Goal: Transaction & Acquisition: Purchase product/service

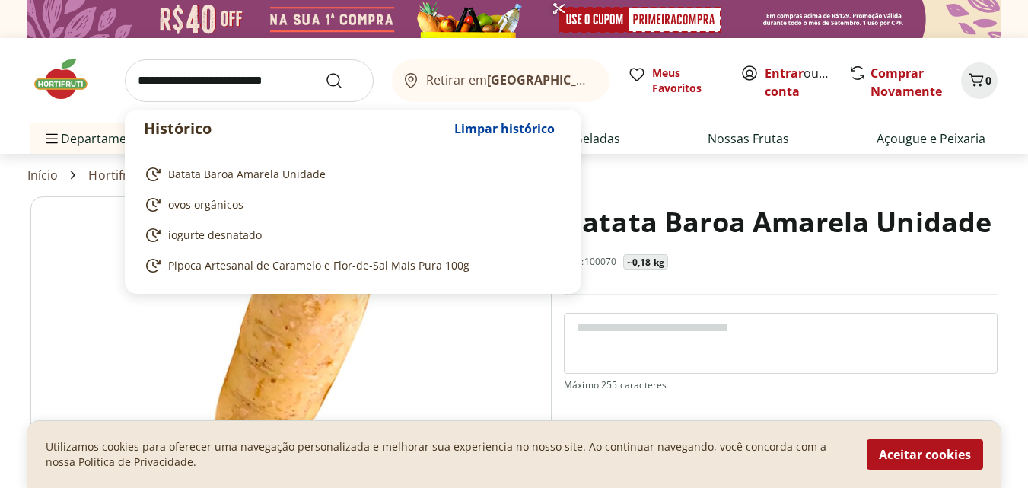
click at [313, 85] on input "search" at bounding box center [249, 80] width 249 height 43
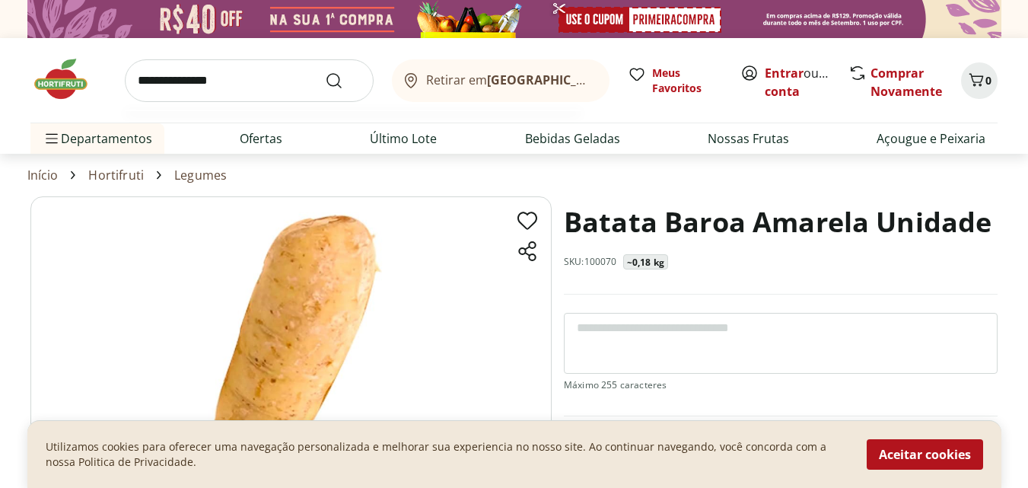
type input "**********"
click at [325, 72] on button "Submit Search" at bounding box center [343, 81] width 37 height 18
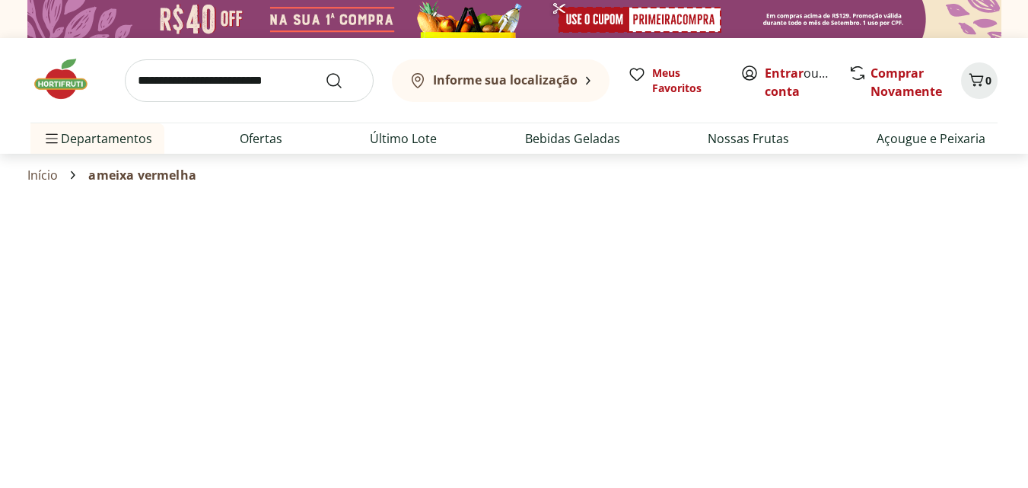
select select "**********"
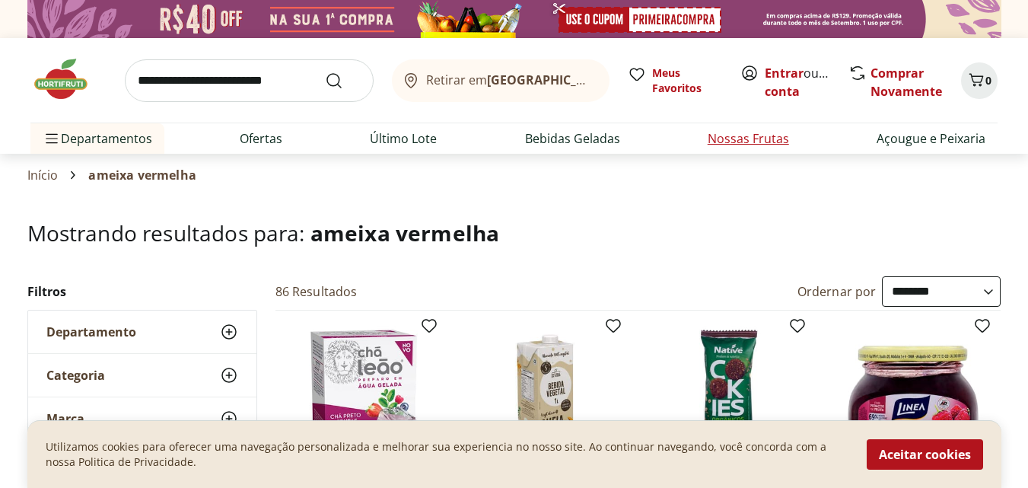
click at [764, 135] on link "Nossas Frutas" at bounding box center [748, 138] width 81 height 18
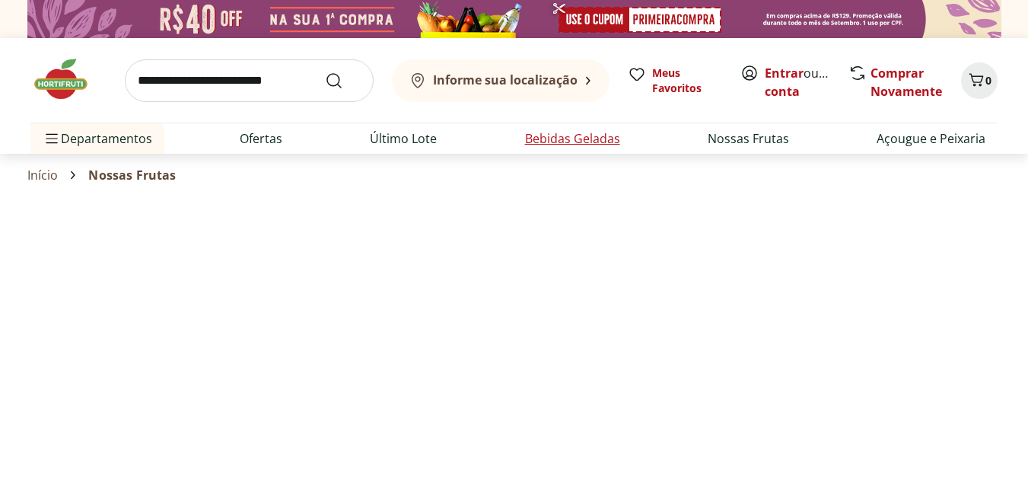
select select "**********"
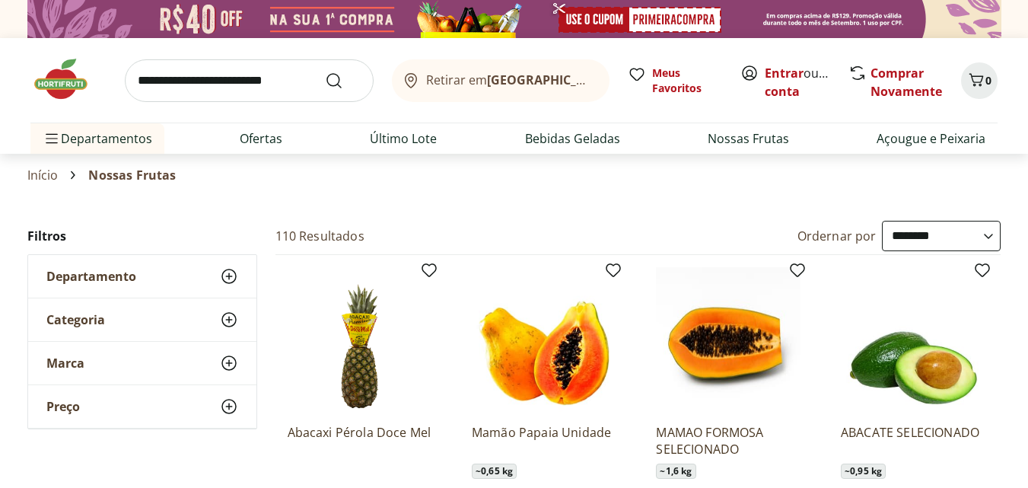
click at [225, 318] on icon at bounding box center [229, 319] width 18 height 18
click at [228, 277] on use at bounding box center [229, 276] width 18 height 18
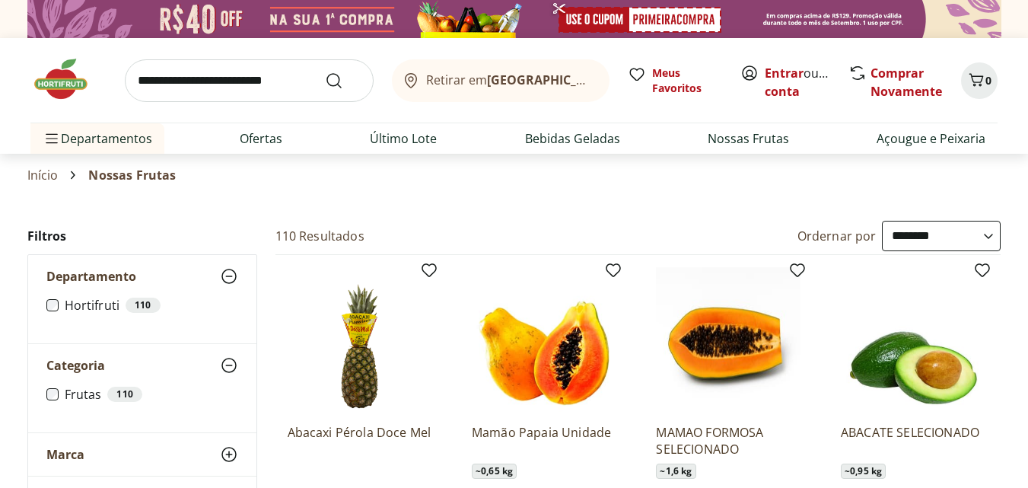
scroll to position [228, 0]
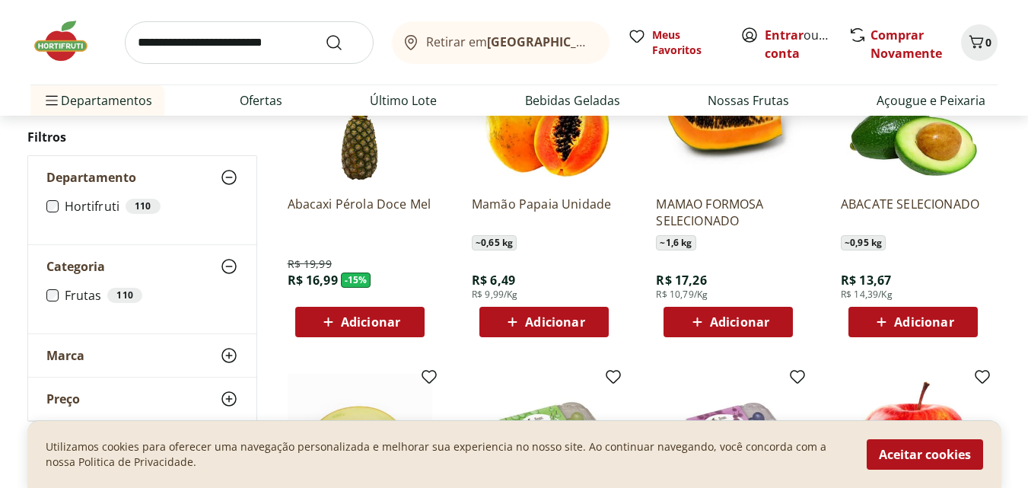
click at [230, 358] on icon at bounding box center [229, 355] width 18 height 18
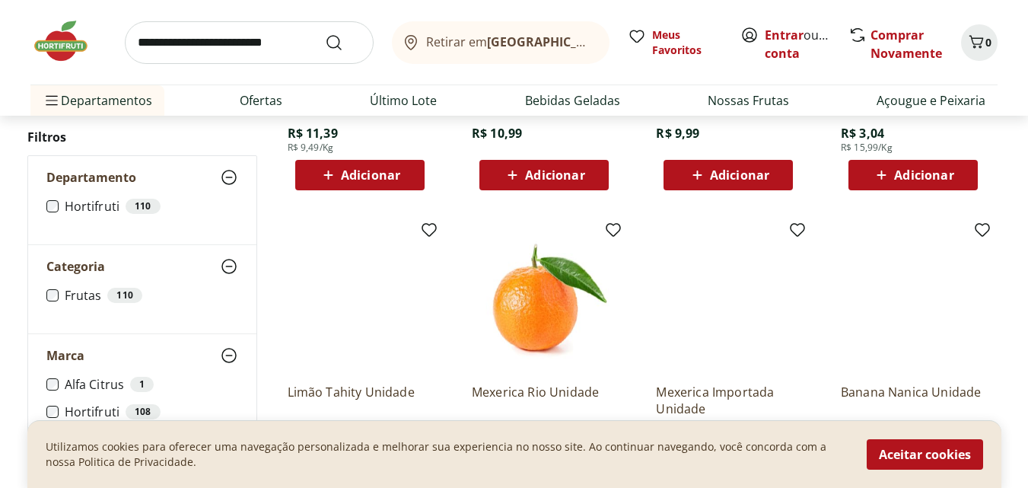
scroll to position [761, 0]
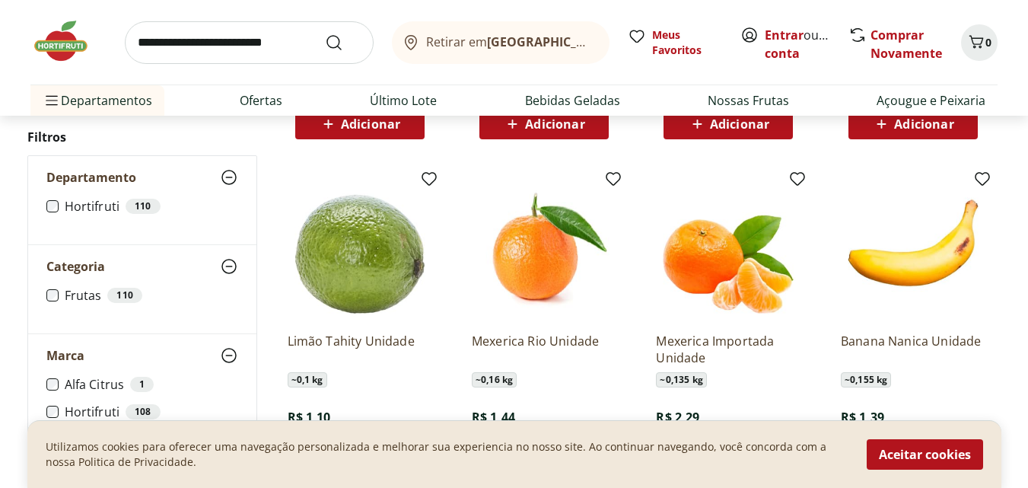
click at [282, 58] on input "search" at bounding box center [249, 42] width 249 height 43
type input "*********"
click at [325, 33] on button "Submit Search" at bounding box center [343, 42] width 37 height 18
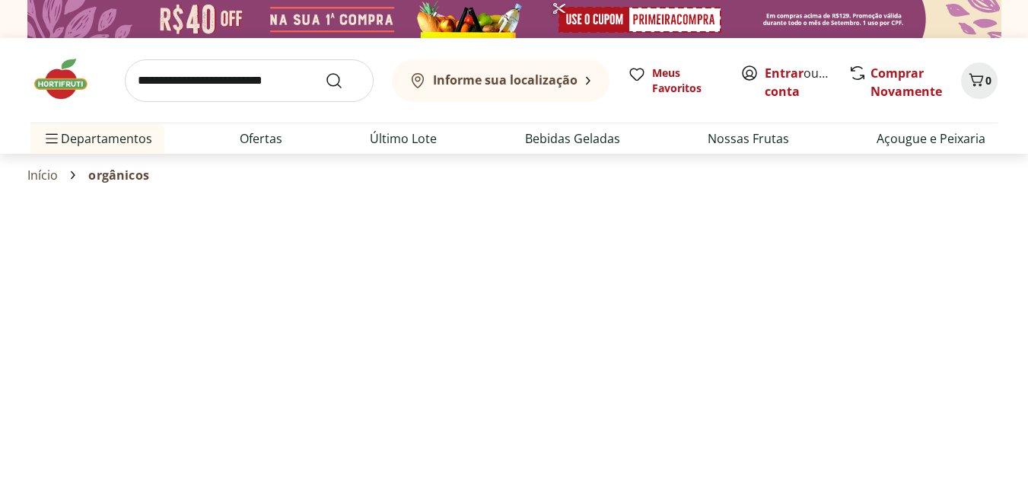
select select "**********"
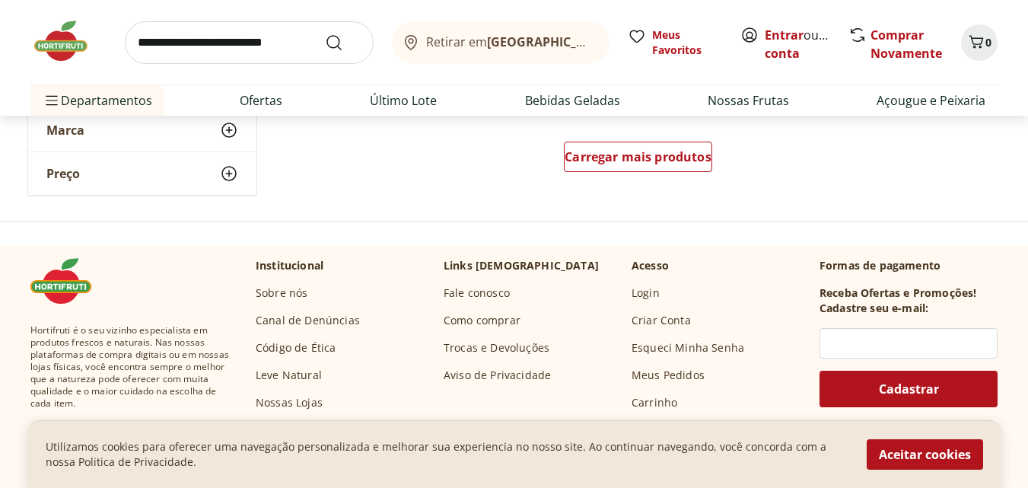
scroll to position [1141, 0]
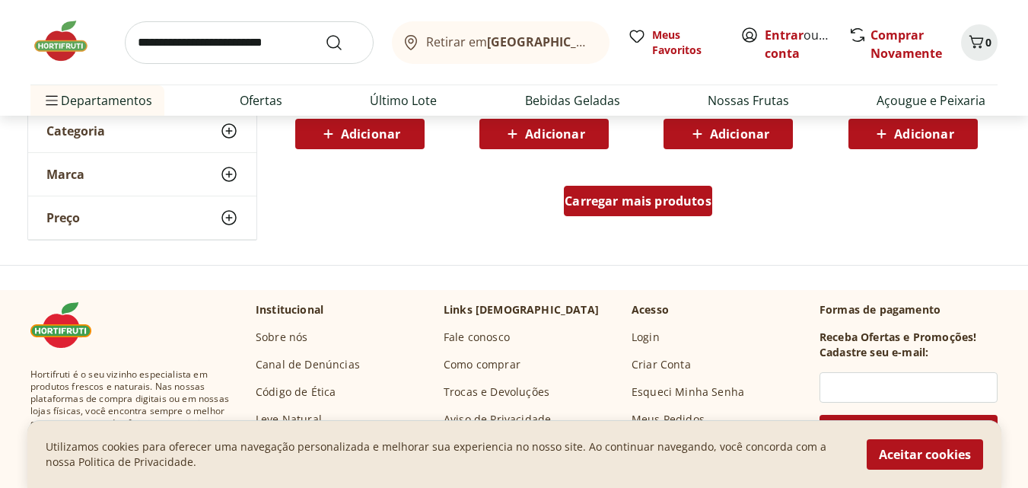
click at [645, 196] on span "Carregar mais produtos" at bounding box center [638, 201] width 147 height 12
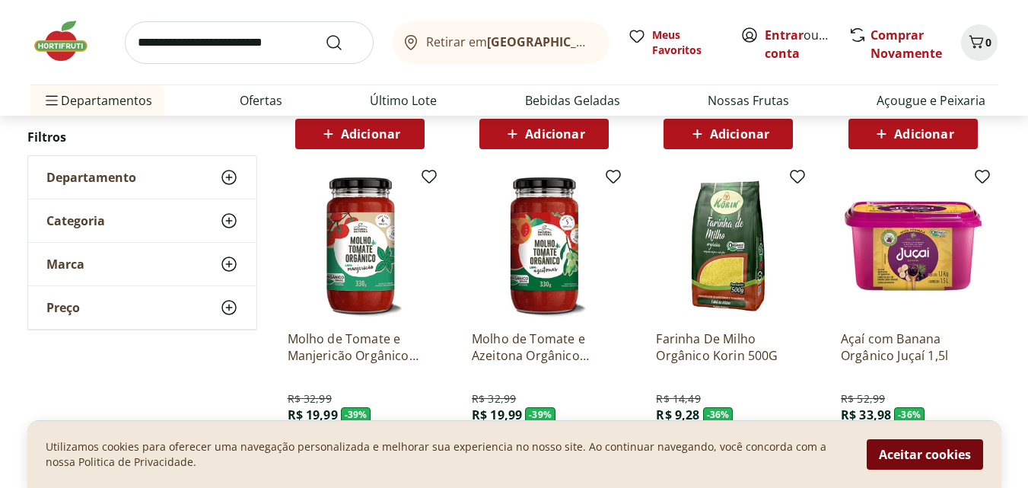
click at [912, 459] on button "Aceitar cookies" at bounding box center [925, 454] width 116 height 30
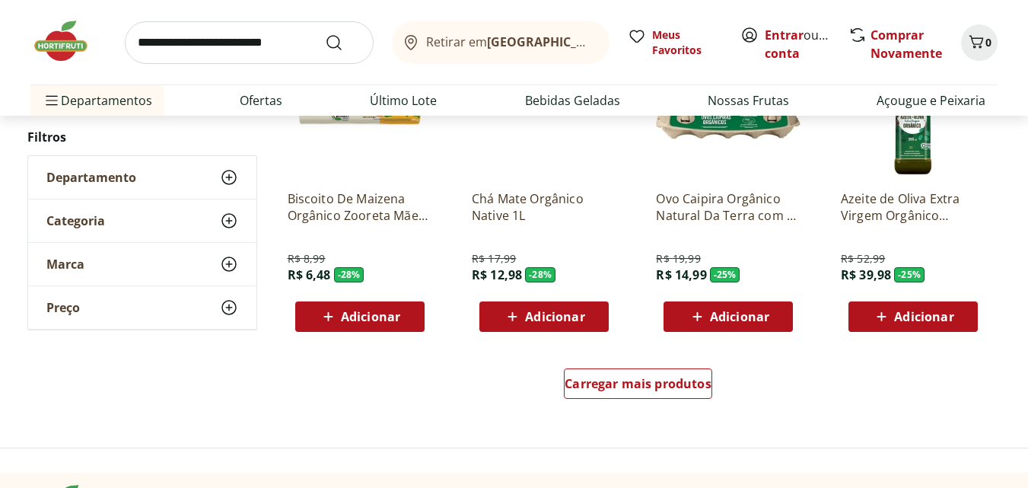
scroll to position [1979, 0]
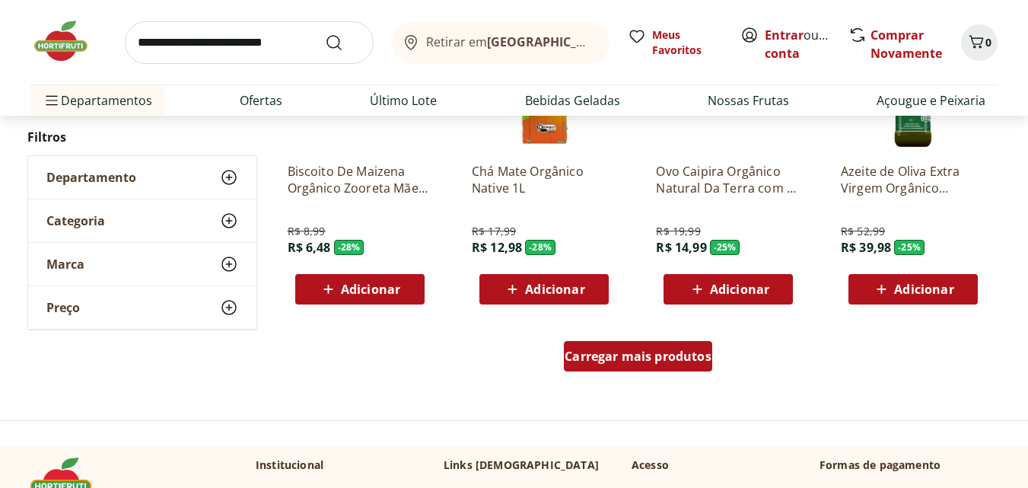
click at [674, 352] on span "Carregar mais produtos" at bounding box center [638, 356] width 147 height 12
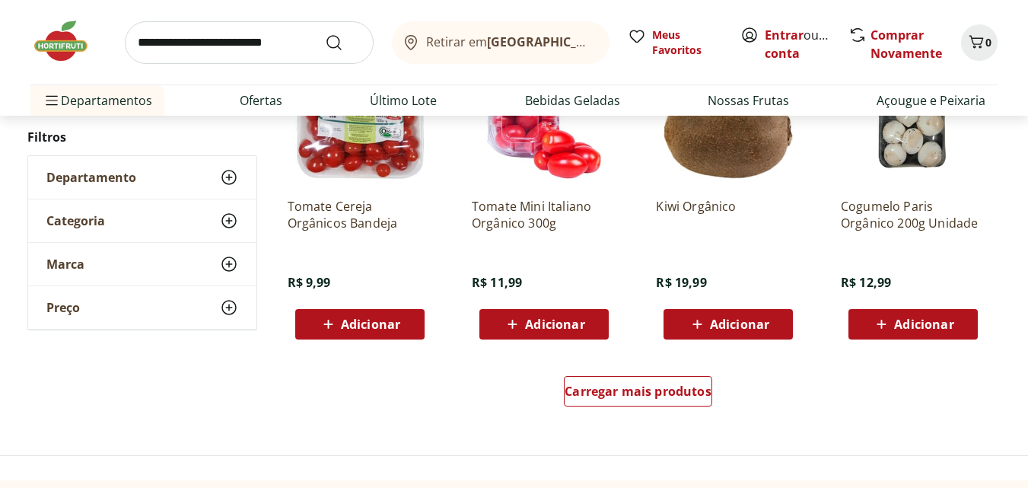
scroll to position [2968, 0]
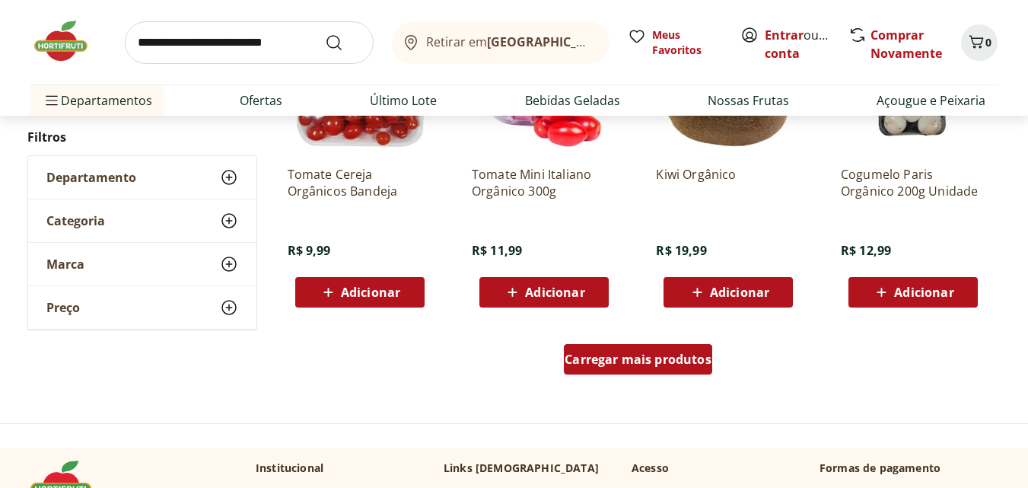
click at [674, 353] on span "Carregar mais produtos" at bounding box center [638, 359] width 147 height 12
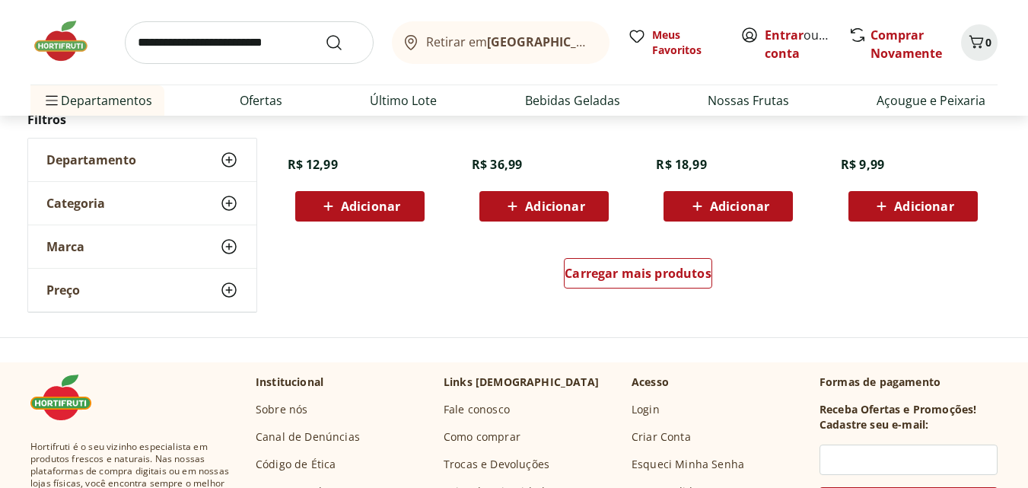
scroll to position [4109, 0]
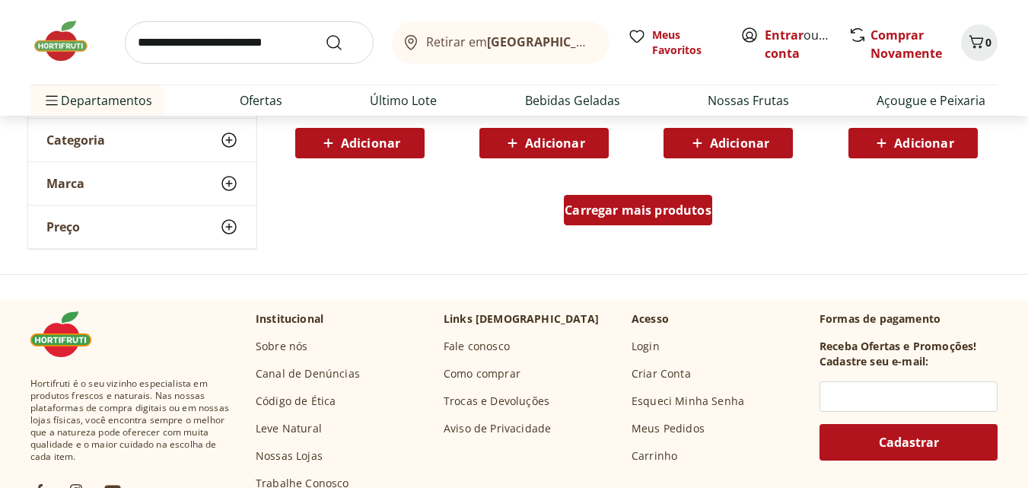
click at [665, 209] on span "Carregar mais produtos" at bounding box center [638, 210] width 147 height 12
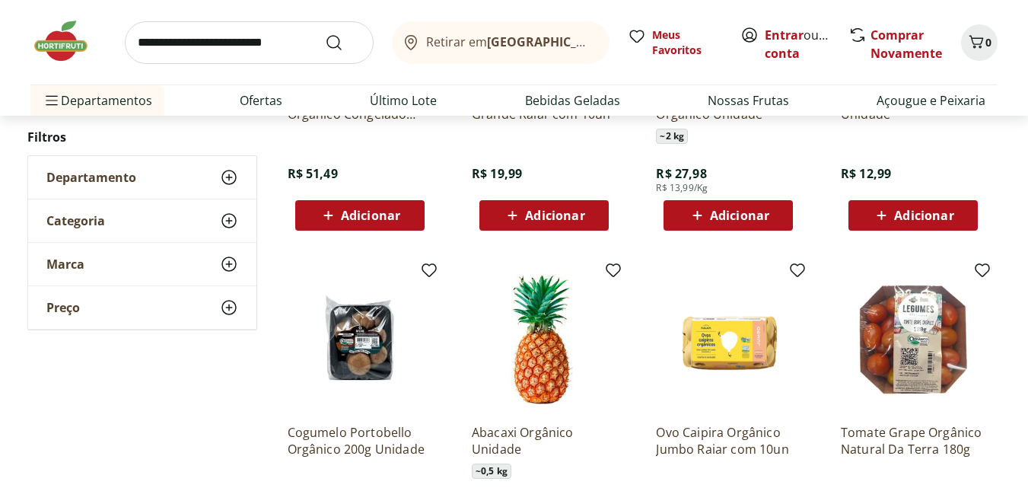
scroll to position [4338, 0]
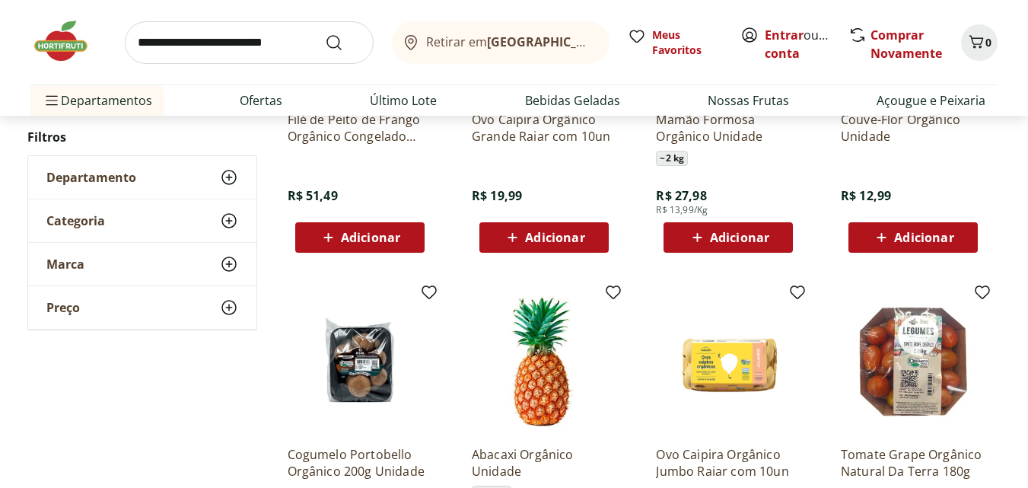
click at [908, 240] on span "Adicionar" at bounding box center [923, 237] width 59 height 12
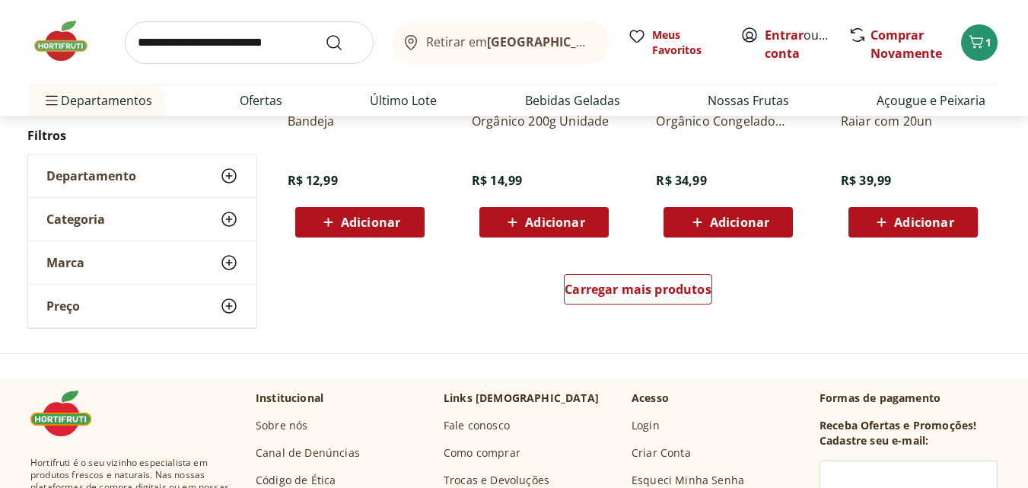
scroll to position [4946, 0]
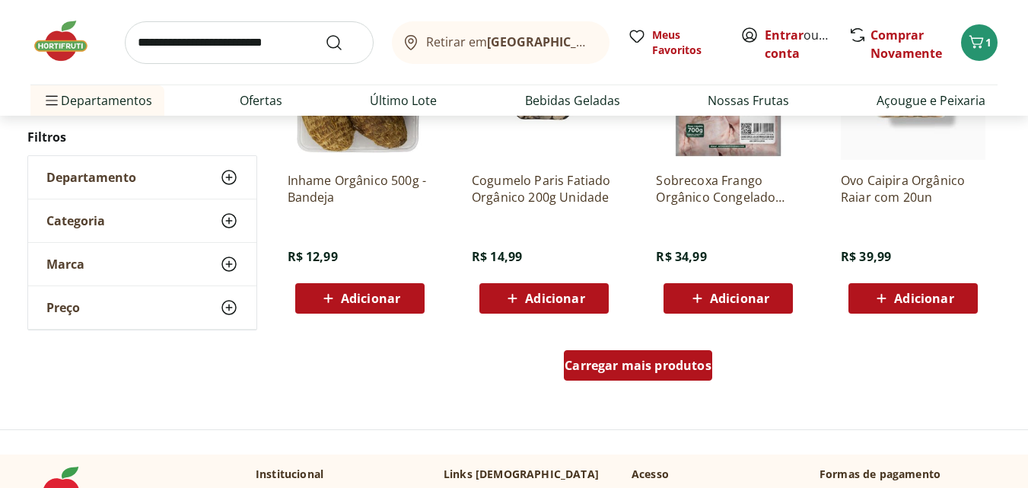
click at [642, 362] on span "Carregar mais produtos" at bounding box center [638, 365] width 147 height 12
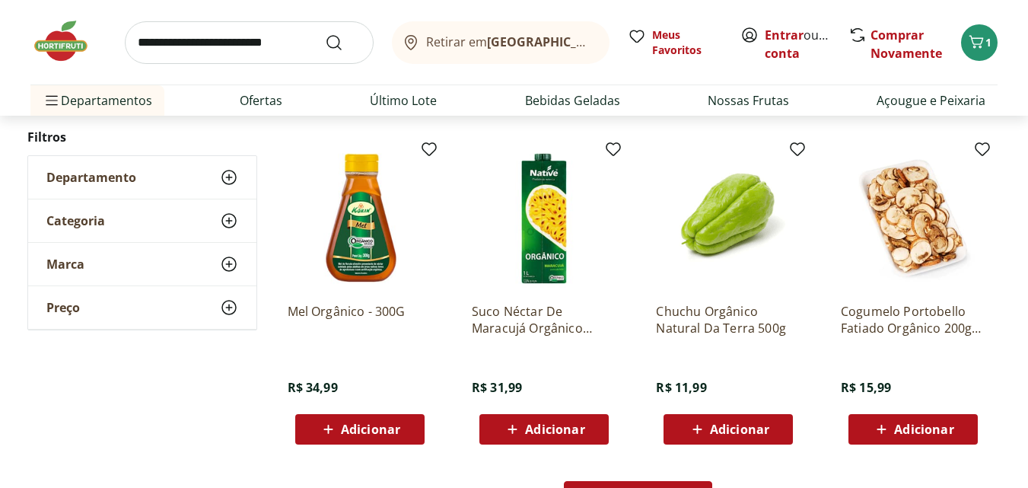
scroll to position [5860, 0]
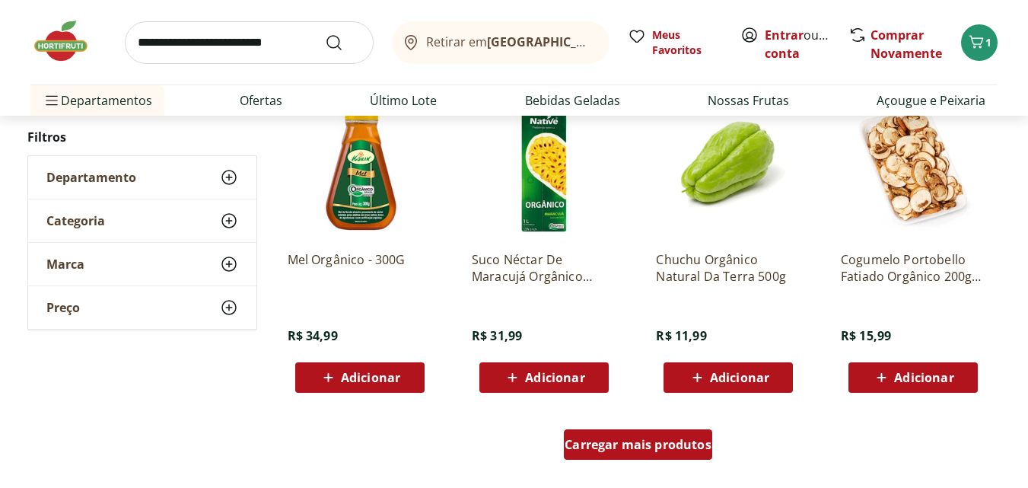
click at [637, 450] on span "Carregar mais produtos" at bounding box center [638, 444] width 147 height 12
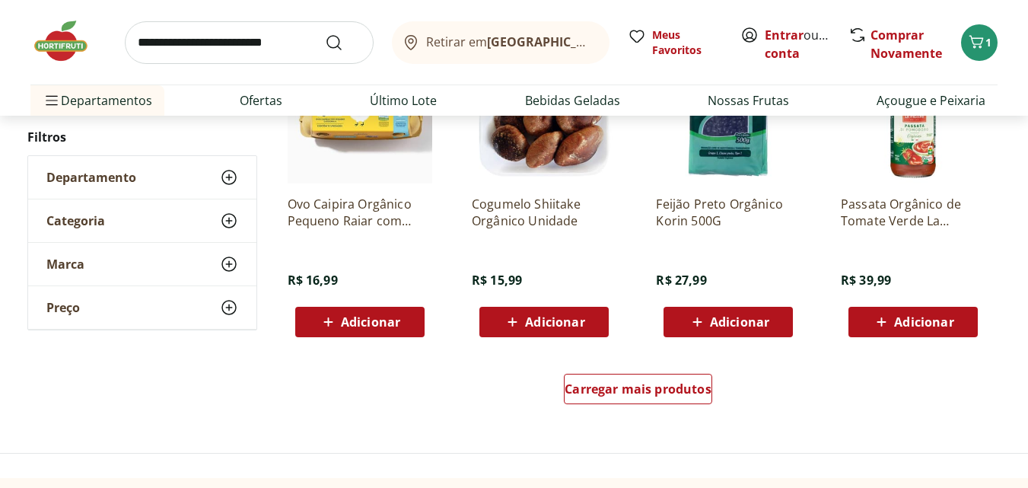
scroll to position [6925, 0]
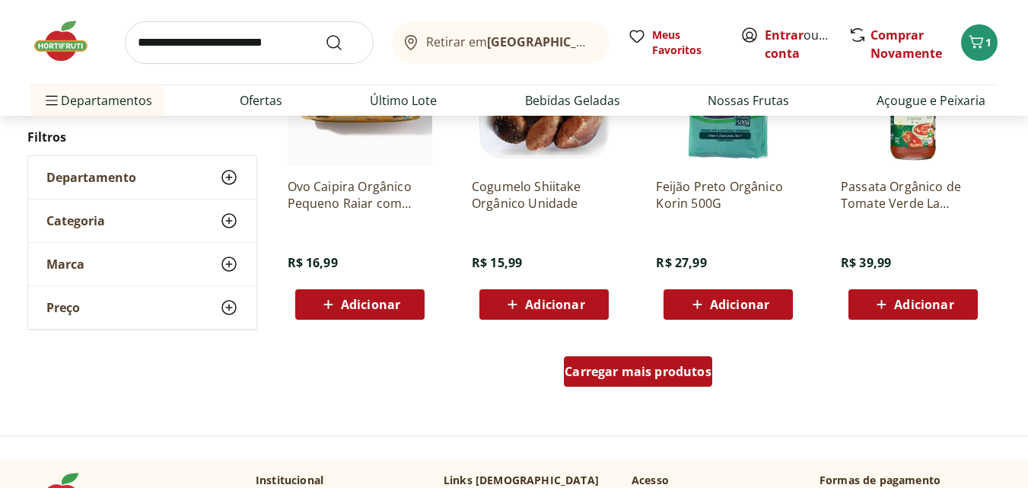
click at [657, 362] on div "Carregar mais produtos" at bounding box center [638, 371] width 148 height 30
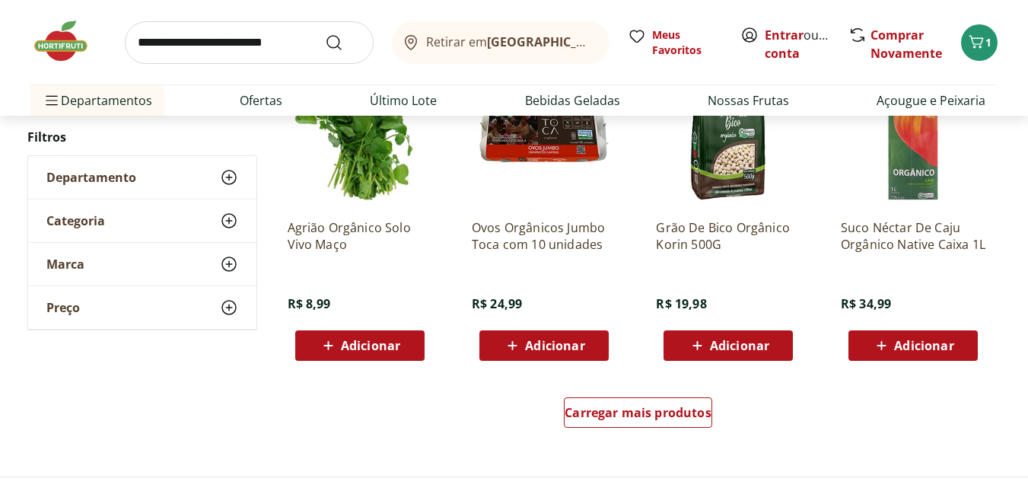
scroll to position [7990, 0]
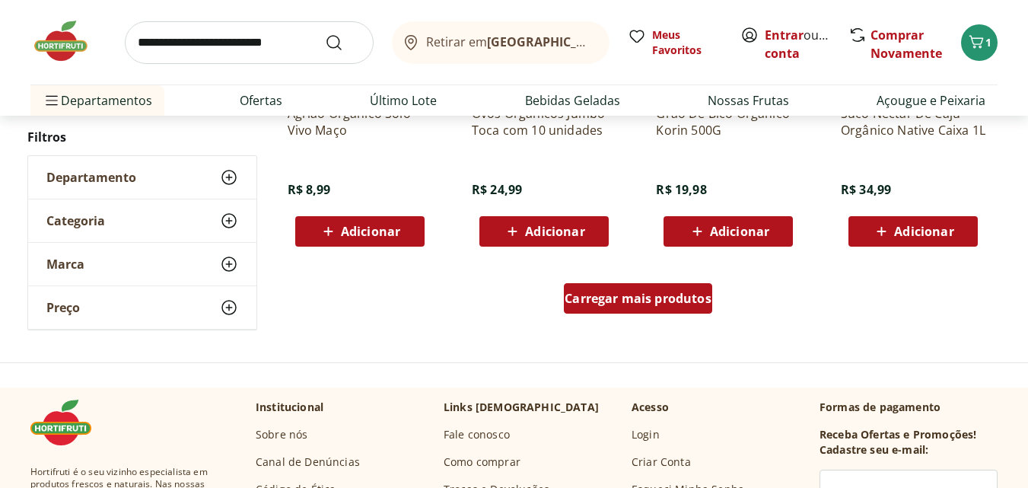
click at [666, 308] on div "Carregar mais produtos" at bounding box center [638, 298] width 148 height 30
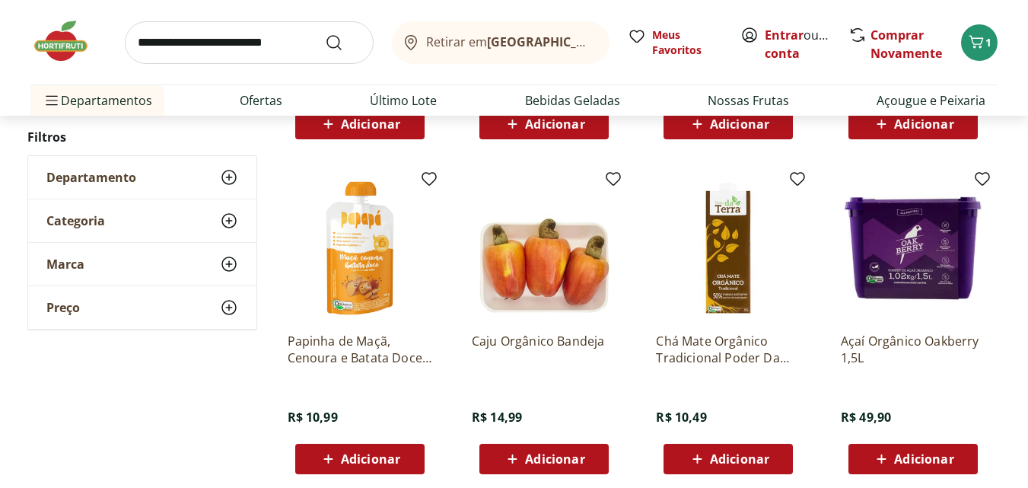
scroll to position [8447, 0]
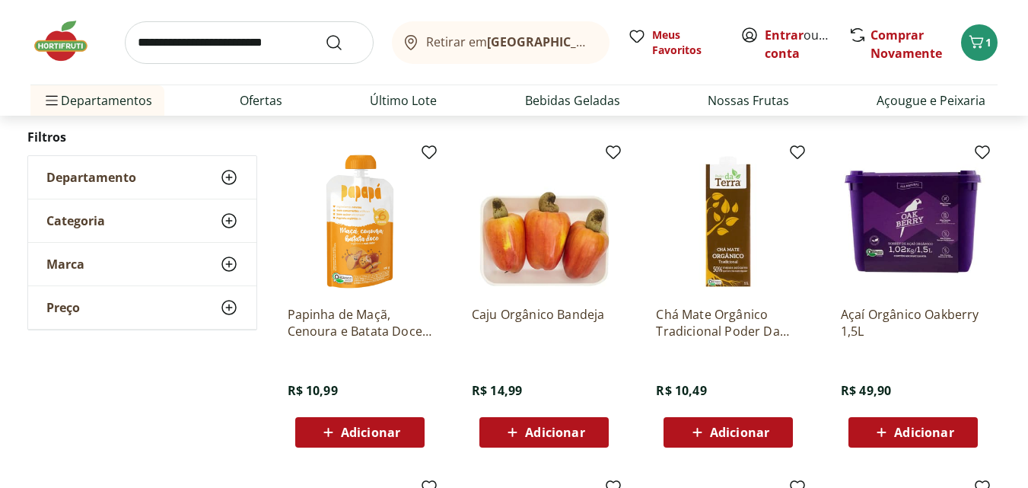
click at [917, 244] on img at bounding box center [913, 221] width 145 height 145
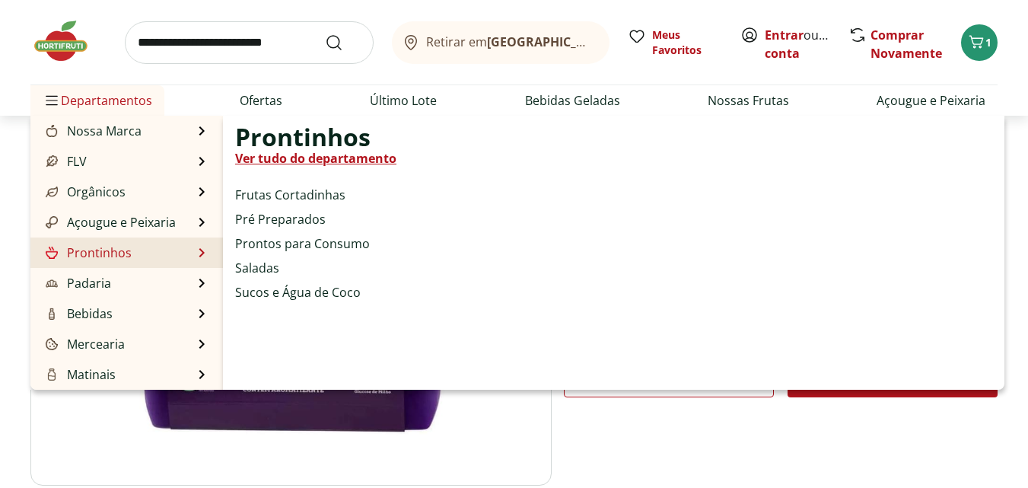
scroll to position [152, 0]
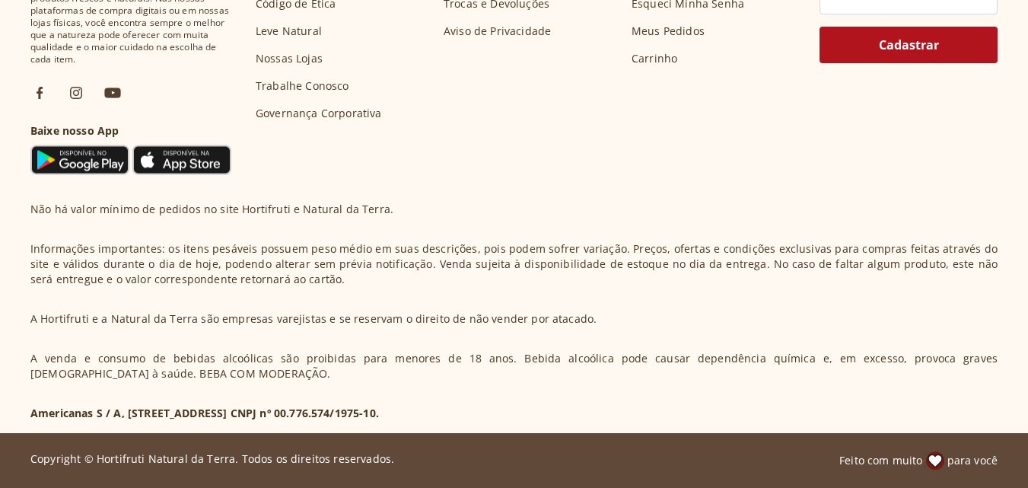
scroll to position [3856, 0]
select select "**********"
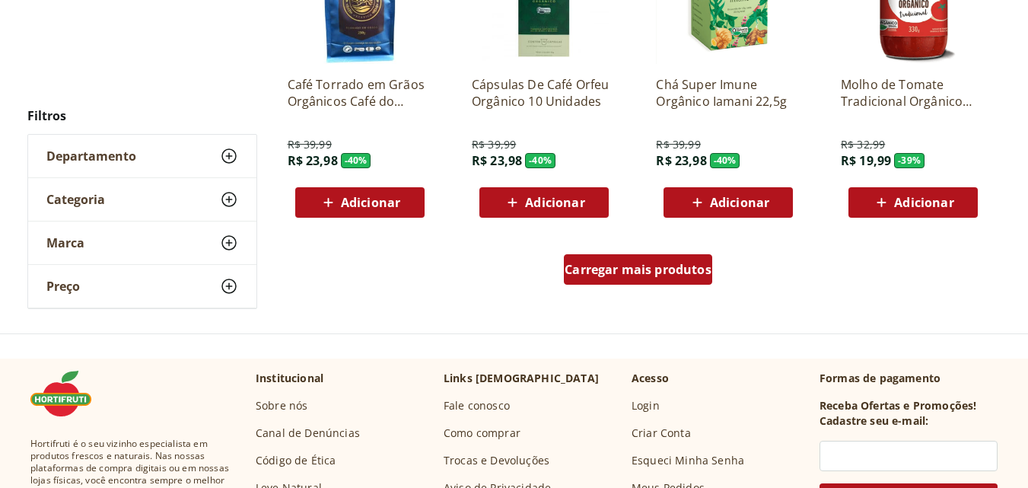
click at [609, 272] on span "Carregar mais produtos" at bounding box center [638, 269] width 147 height 12
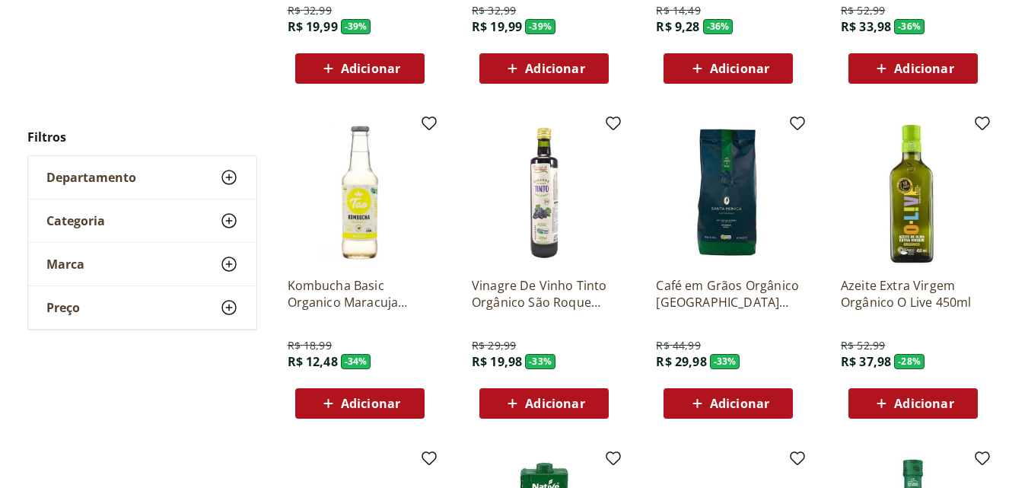
scroll to position [4294, 0]
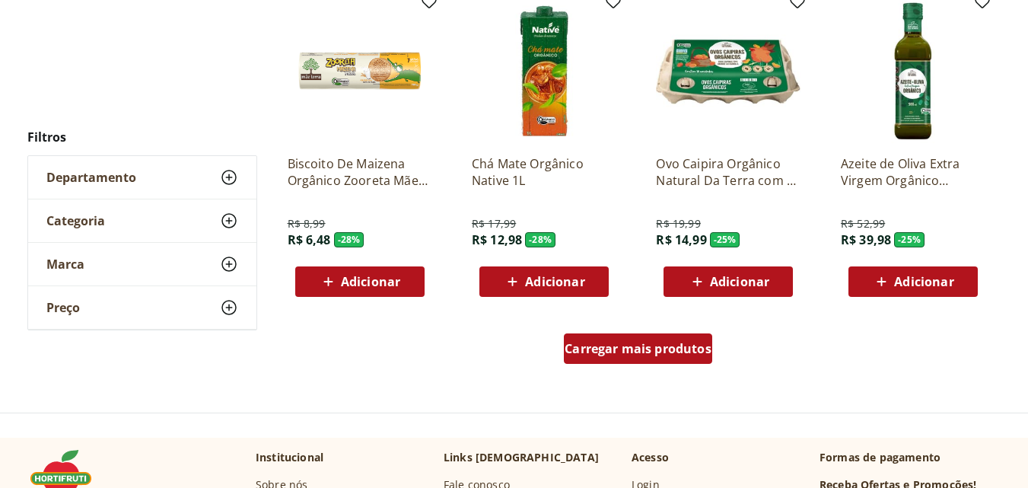
click at [610, 352] on span "Carregar mais produtos" at bounding box center [638, 348] width 147 height 12
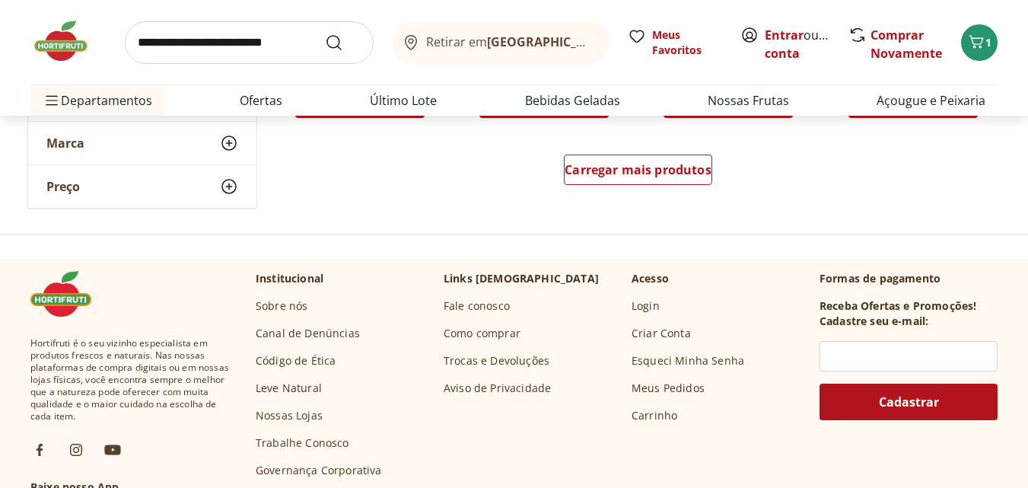
scroll to position [5633, 0]
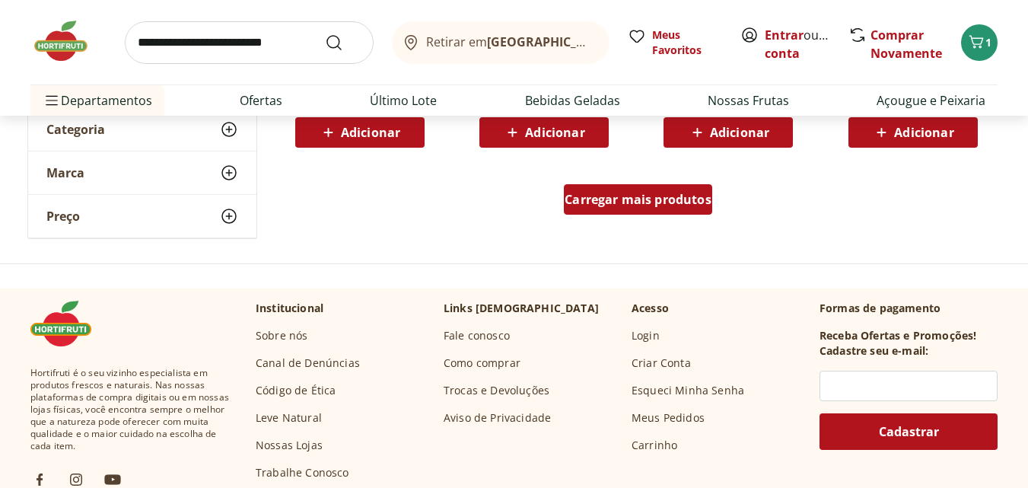
click at [638, 205] on span "Carregar mais produtos" at bounding box center [638, 199] width 147 height 12
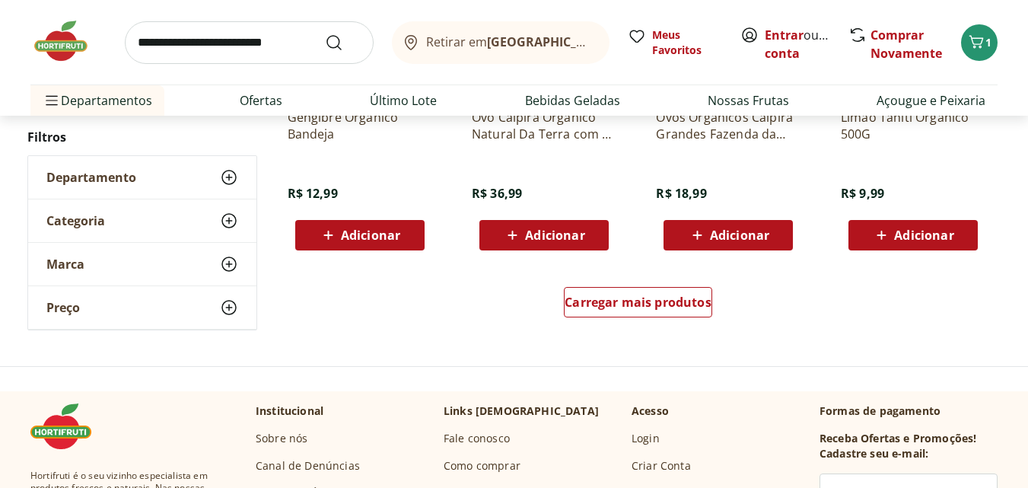
scroll to position [6622, 0]
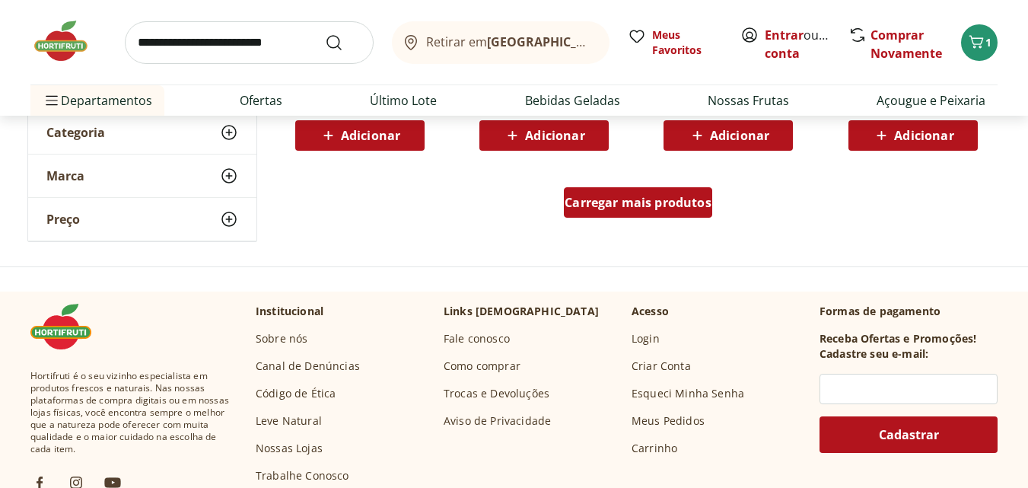
click at [623, 205] on span "Carregar mais produtos" at bounding box center [638, 202] width 147 height 12
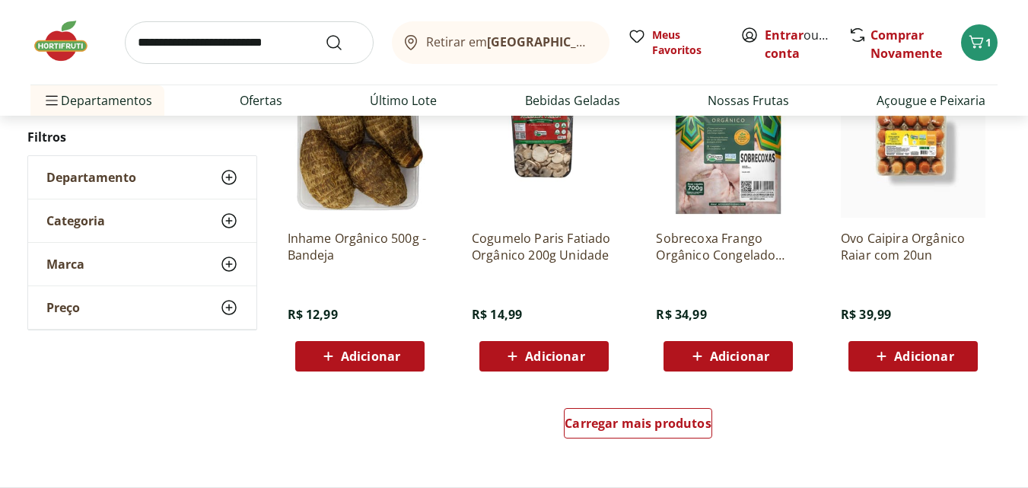
scroll to position [7611, 0]
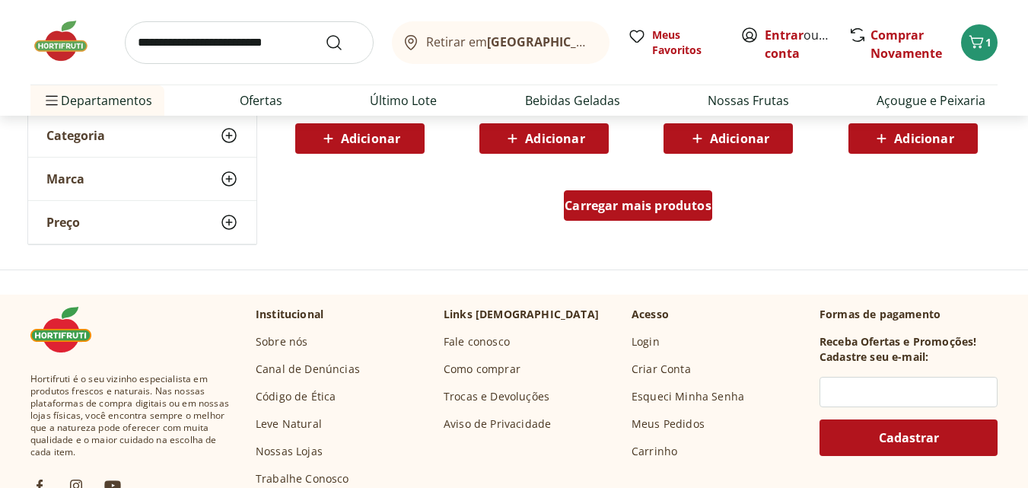
click at [645, 205] on span "Carregar mais produtos" at bounding box center [638, 205] width 147 height 12
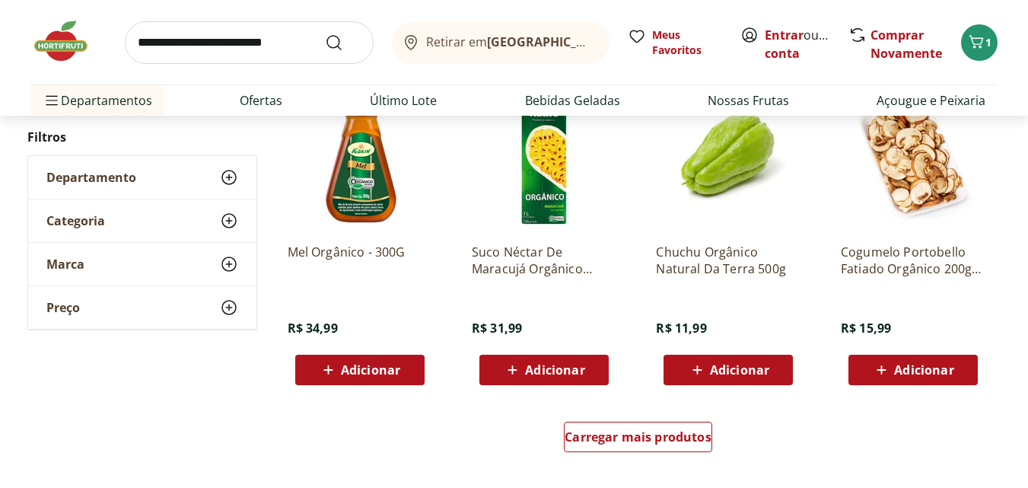
scroll to position [8448, 0]
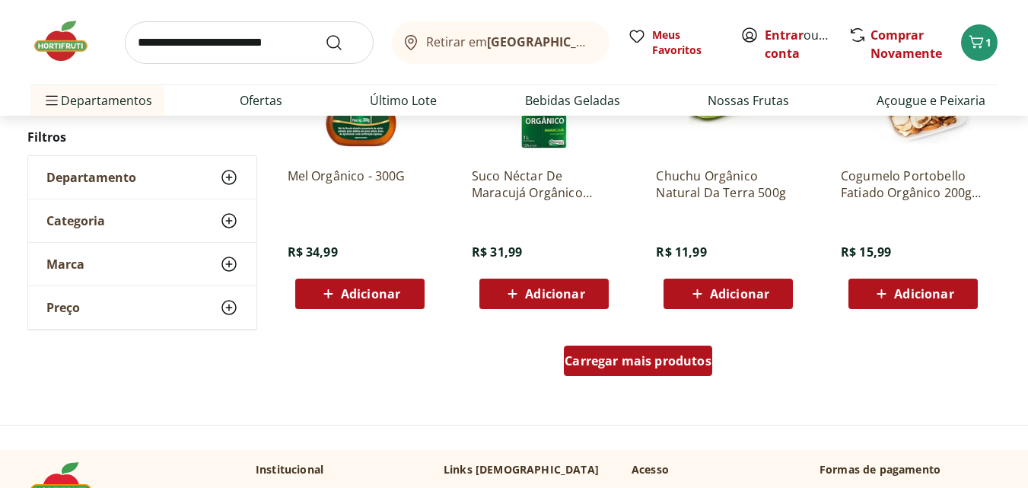
click at [633, 366] on span "Carregar mais produtos" at bounding box center [638, 361] width 147 height 12
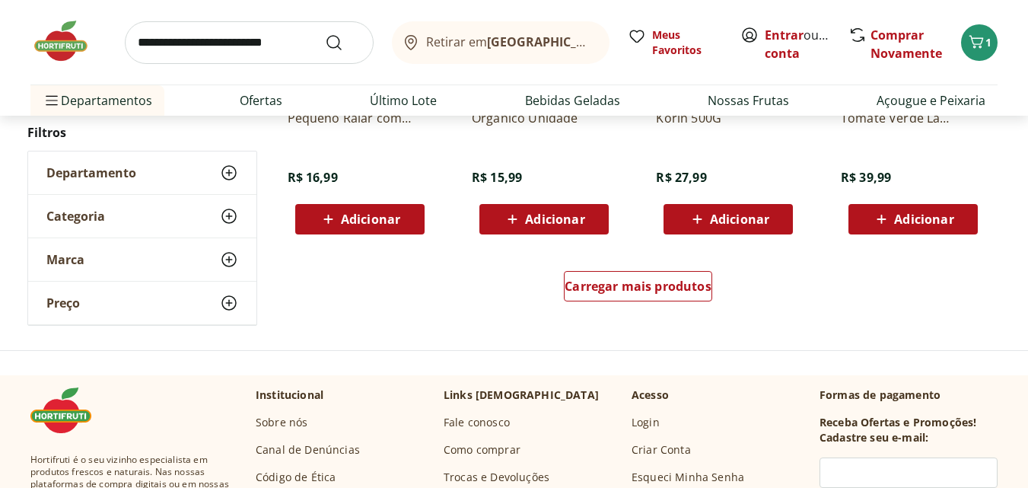
scroll to position [9514, 0]
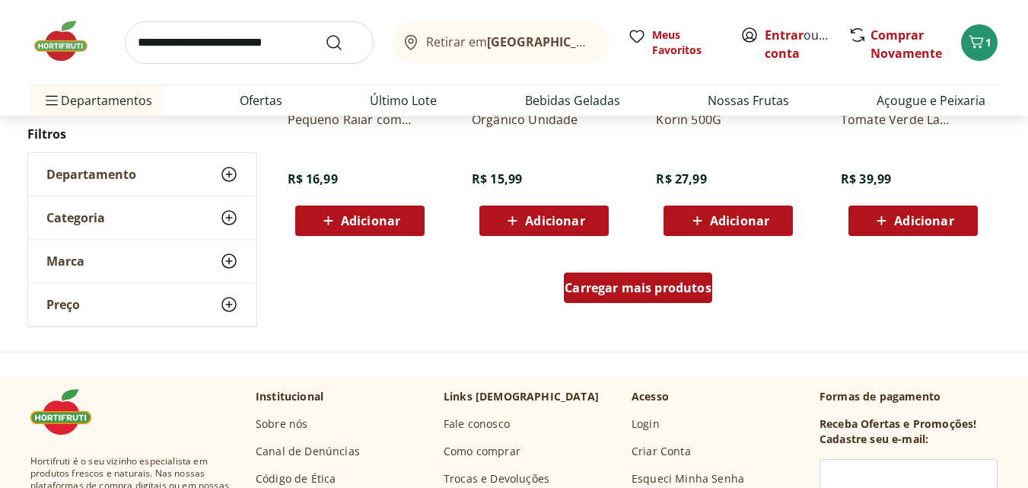
click at [631, 305] on link "Carregar mais produtos" at bounding box center [638, 290] width 148 height 37
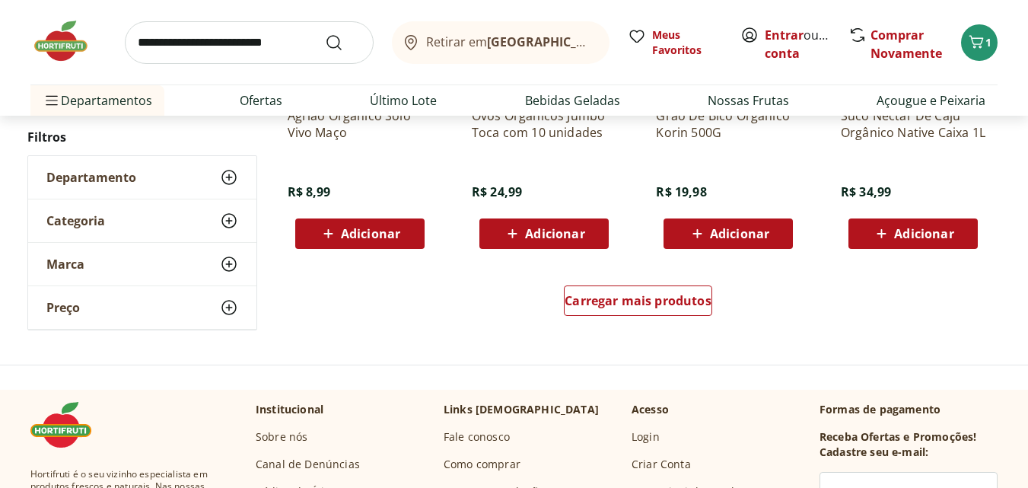
scroll to position [10503, 0]
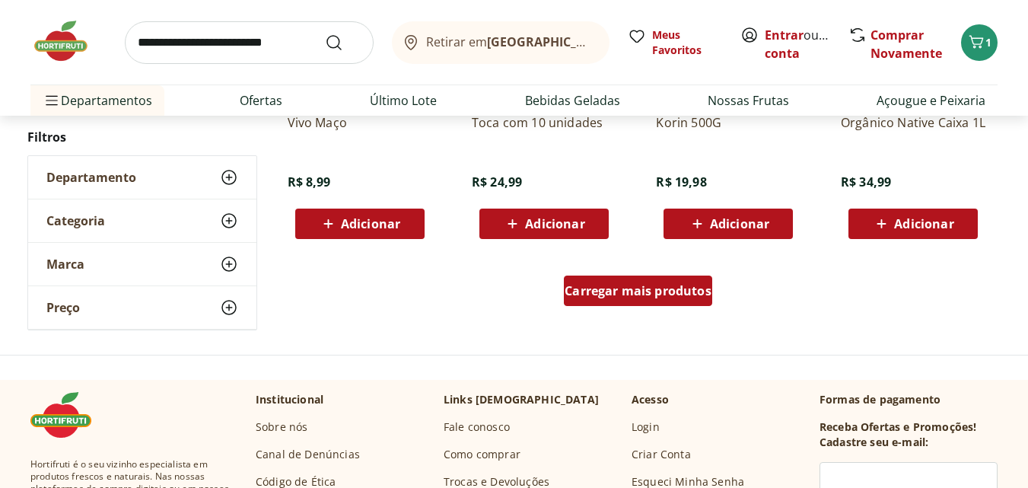
click at [646, 296] on span "Carregar mais produtos" at bounding box center [638, 291] width 147 height 12
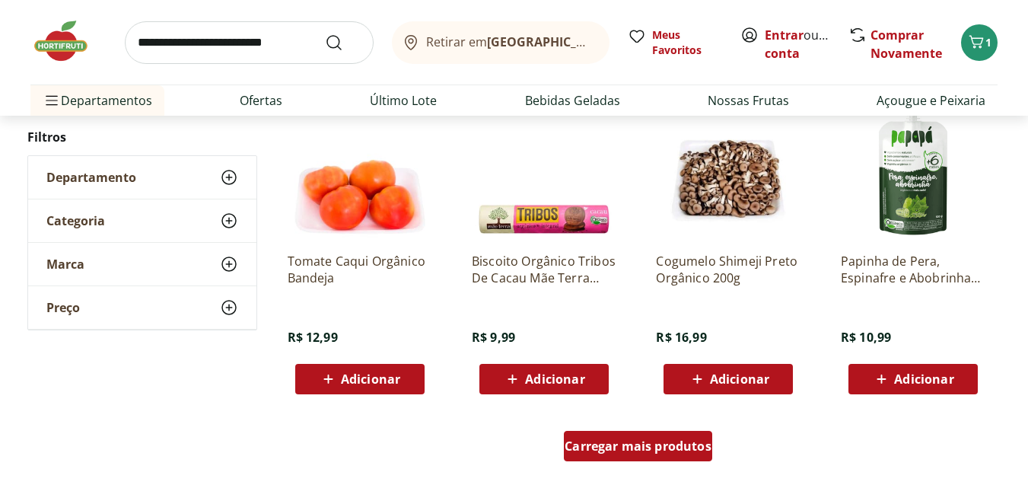
scroll to position [11416, 0]
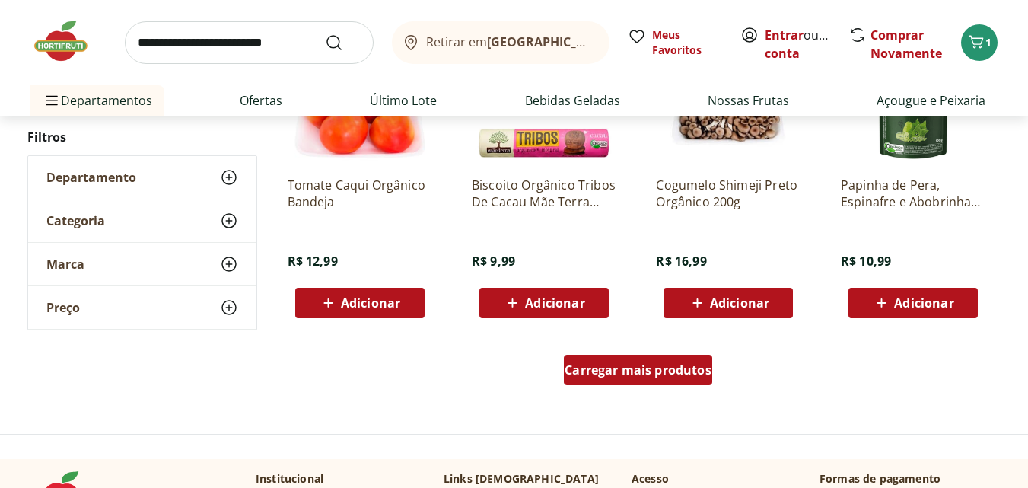
click at [638, 360] on div "Carregar mais produtos" at bounding box center [638, 370] width 148 height 30
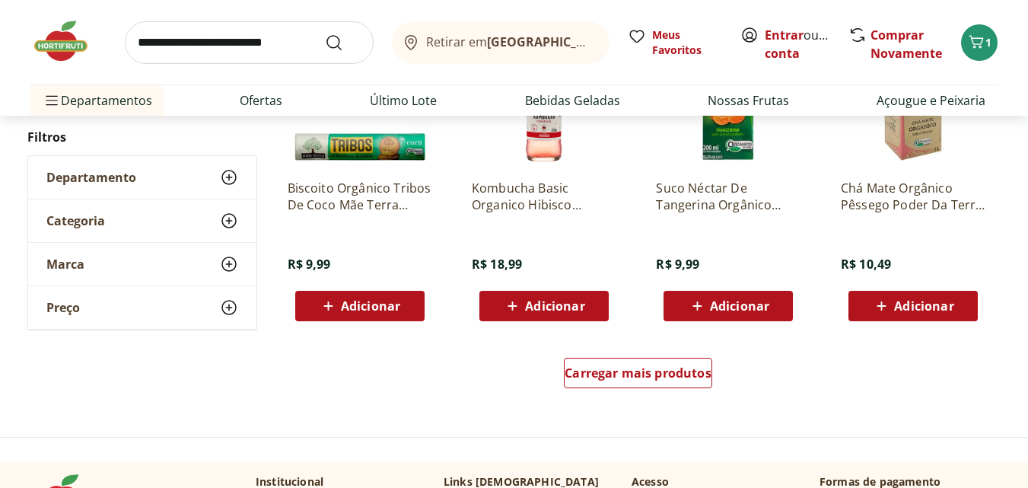
scroll to position [12482, 0]
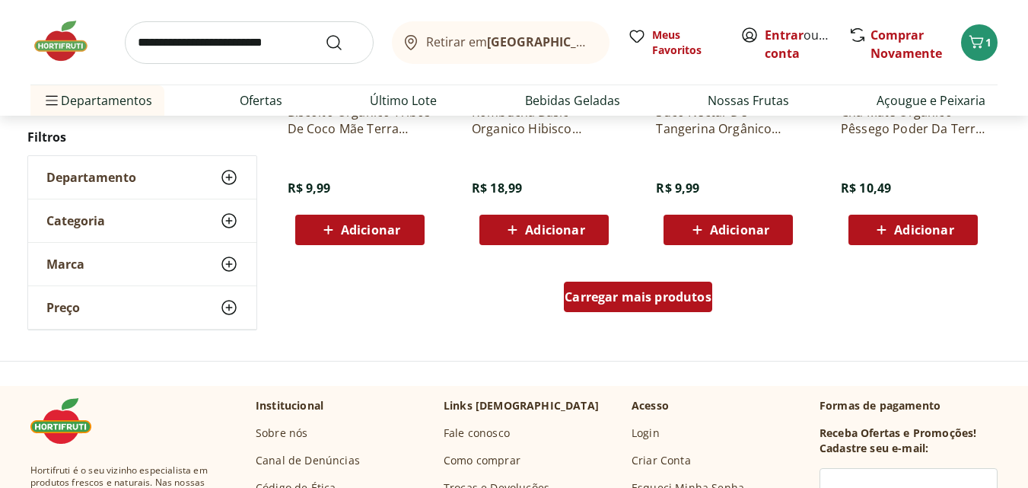
click at [638, 303] on span "Carregar mais produtos" at bounding box center [638, 297] width 147 height 12
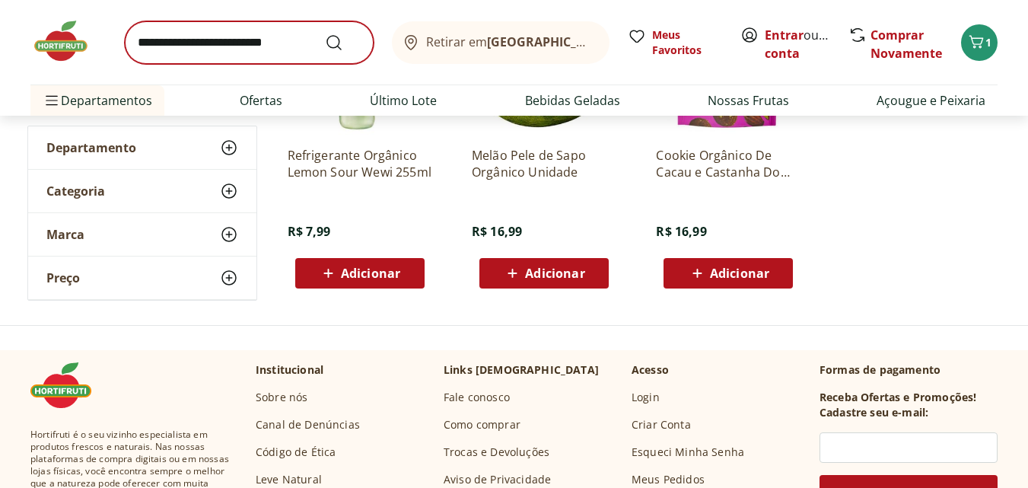
scroll to position [13167, 0]
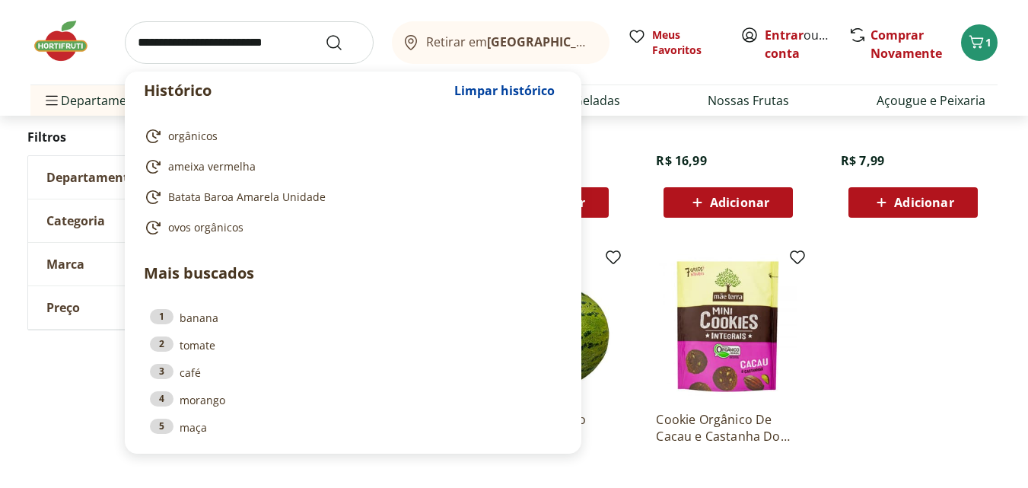
click at [247, 41] on input "search" at bounding box center [249, 42] width 249 height 43
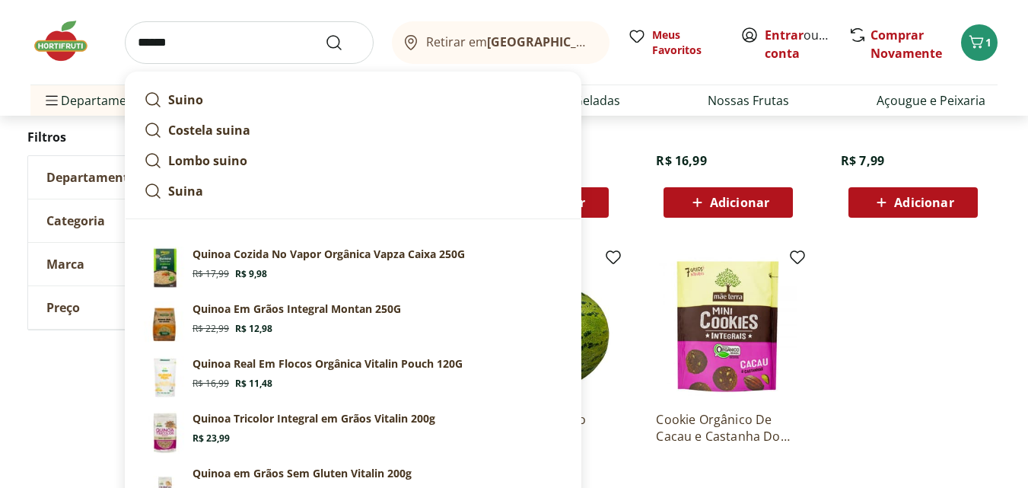
type input "******"
click at [325, 33] on button "Submit Search" at bounding box center [343, 42] width 37 height 18
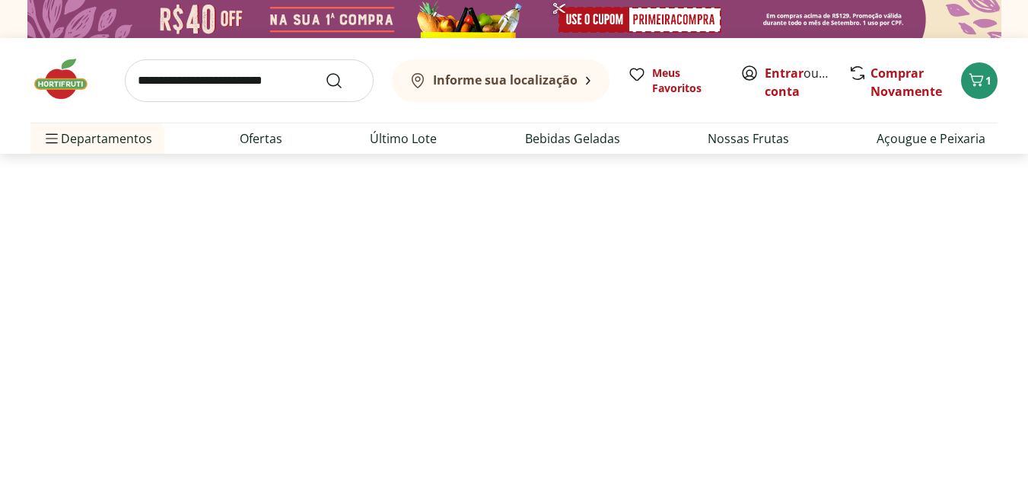
select select "**********"
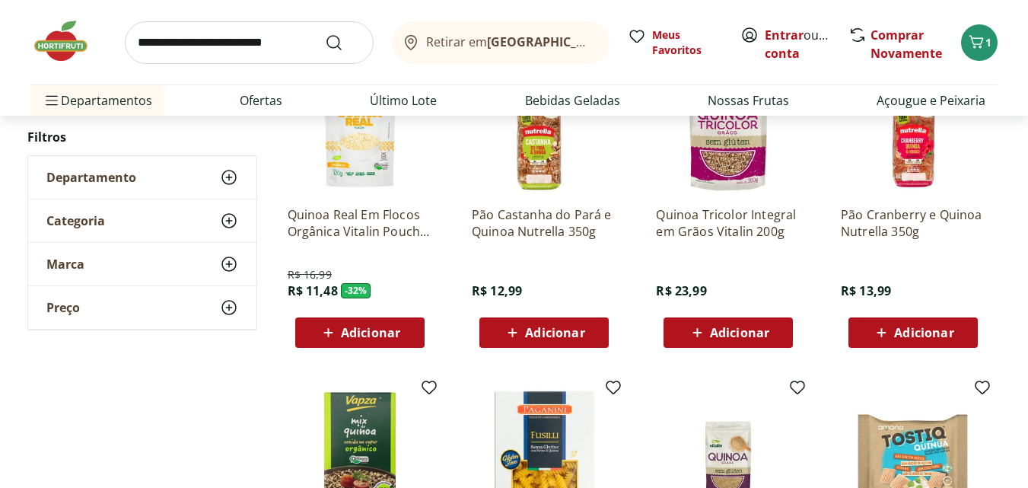
scroll to position [609, 0]
